Goal: Information Seeking & Learning: Check status

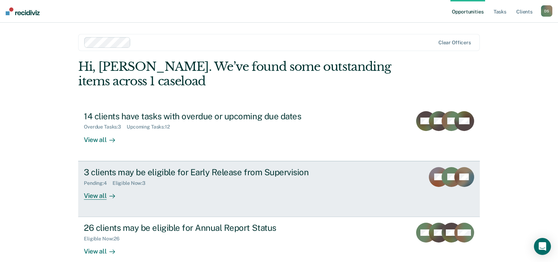
click at [170, 173] on div "3 clients may be eligible for Early Release from Supervision" at bounding box center [208, 172] width 248 height 10
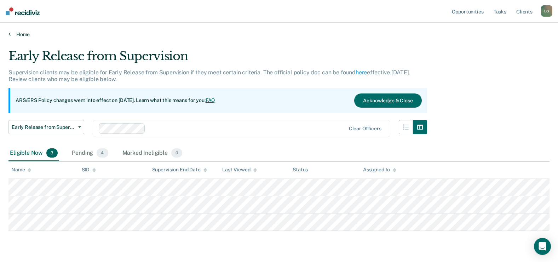
click at [20, 33] on link "Home" at bounding box center [278, 34] width 541 height 6
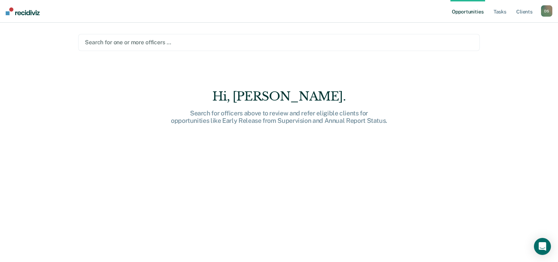
click at [114, 44] on div at bounding box center [279, 42] width 388 height 8
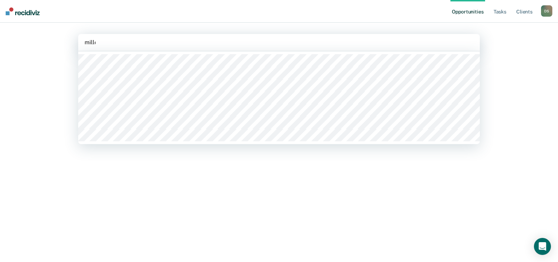
type input "[PERSON_NAME]"
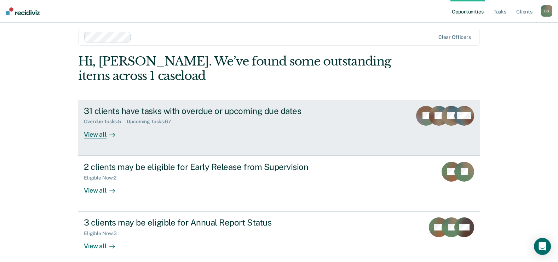
scroll to position [11, 0]
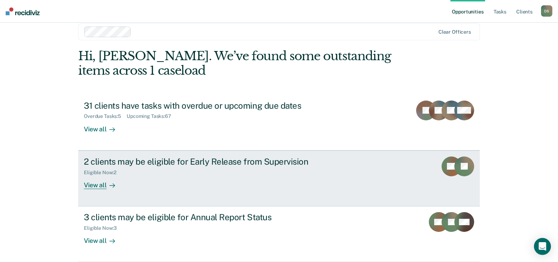
click at [189, 163] on div "2 clients may be eligible for Early Release from Supervision" at bounding box center [208, 161] width 248 height 10
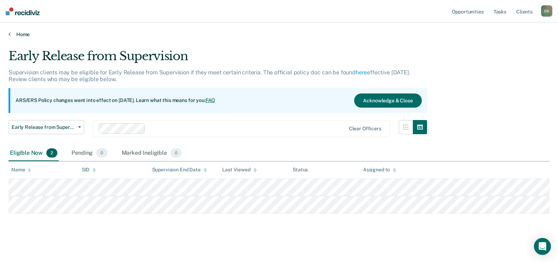
click at [11, 35] on link "Home" at bounding box center [278, 34] width 541 height 6
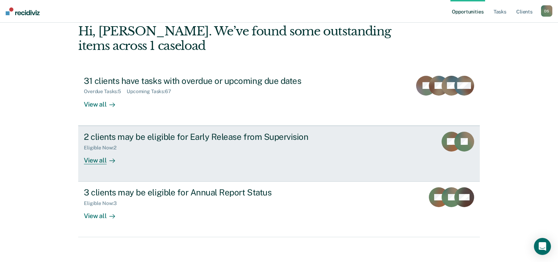
scroll to position [39, 0]
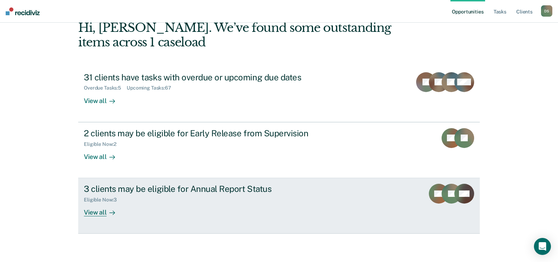
click at [123, 189] on div "3 clients may be eligible for Annual Report Status" at bounding box center [208, 189] width 248 height 10
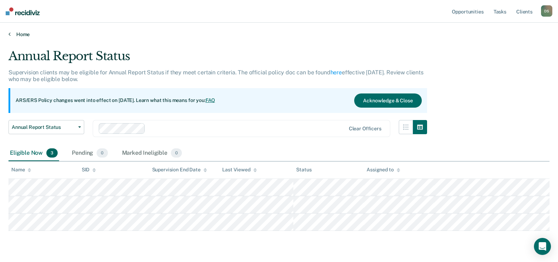
click at [19, 35] on link "Home" at bounding box center [278, 34] width 541 height 6
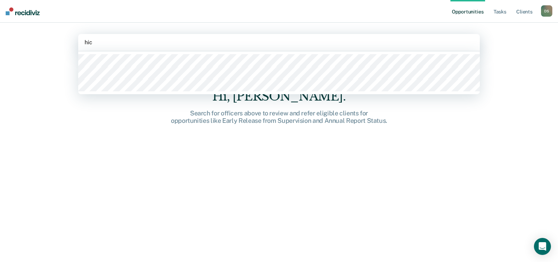
type input "hick"
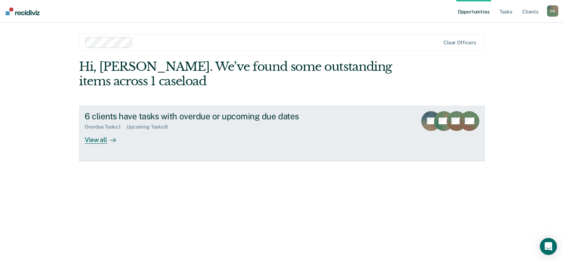
click at [164, 116] on div "6 clients have tasks with overdue or upcoming due dates" at bounding box center [209, 116] width 248 height 10
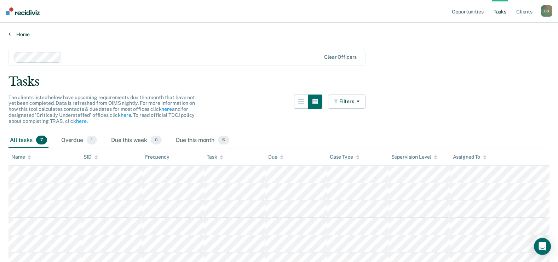
click at [11, 35] on link "Home" at bounding box center [278, 34] width 541 height 6
